Goal: Information Seeking & Learning: Learn about a topic

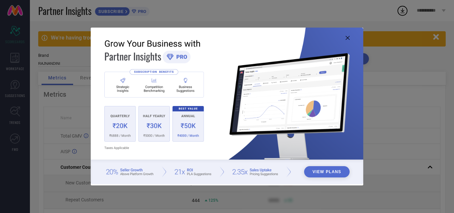
click at [326, 173] on button "View Plans" at bounding box center [327, 171] width 46 height 11
click at [349, 40] on icon at bounding box center [348, 38] width 4 height 4
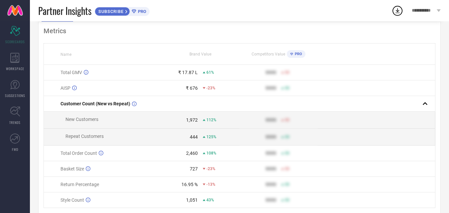
scroll to position [89, 0]
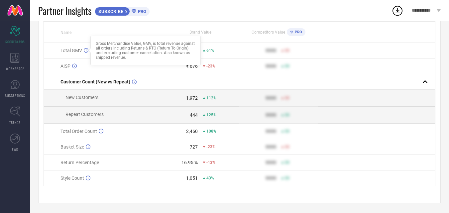
click at [86, 48] on icon at bounding box center [86, 50] width 5 height 5
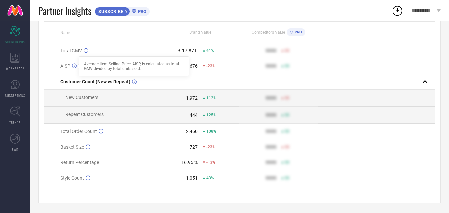
click at [72, 65] on div "AISP Average Item Selling Price, AISP, is calculated as total GMV divided by to…" at bounding box center [111, 66] width 100 height 5
click at [74, 64] on icon at bounding box center [74, 66] width 5 height 5
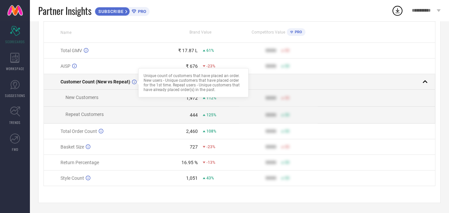
click at [133, 80] on icon at bounding box center [134, 81] width 5 height 5
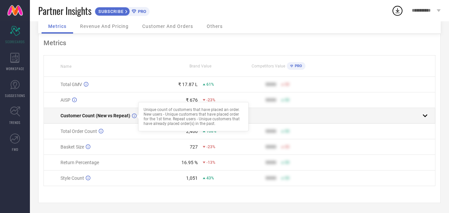
click at [132, 114] on icon at bounding box center [134, 115] width 5 height 5
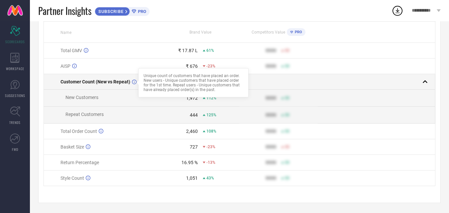
click at [134, 79] on icon at bounding box center [134, 81] width 5 height 5
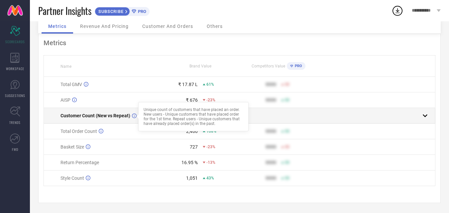
click at [135, 114] on div at bounding box center [137, 116] width 5 height 5
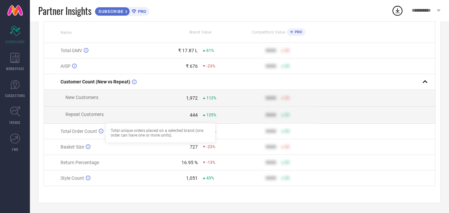
click at [101, 130] on icon at bounding box center [101, 131] width 5 height 5
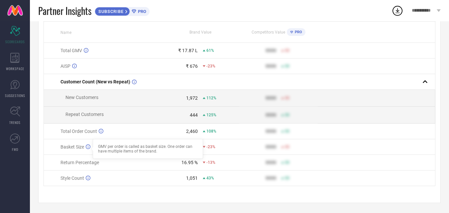
click at [87, 146] on icon at bounding box center [88, 146] width 5 height 5
click at [88, 179] on icon at bounding box center [88, 178] width 5 height 5
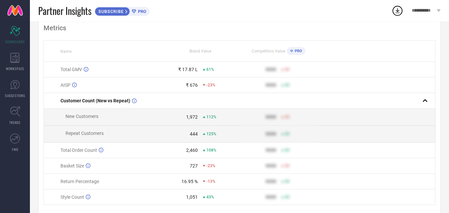
scroll to position [0, 0]
